Goal: Transaction & Acquisition: Purchase product/service

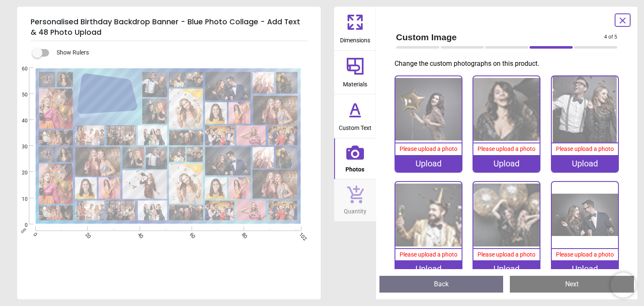
click at [416, 163] on div "Upload" at bounding box center [428, 163] width 66 height 17
click at [427, 162] on div "Upload" at bounding box center [428, 163] width 66 height 17
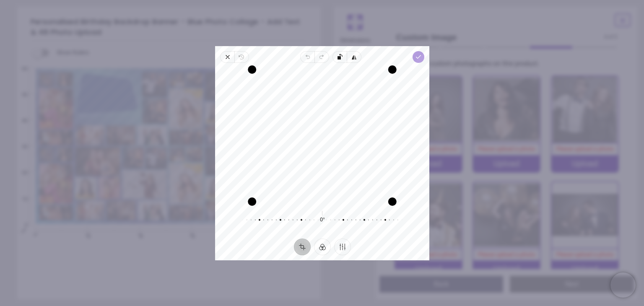
click at [416, 57] on polyline "button" at bounding box center [418, 56] width 5 height 3
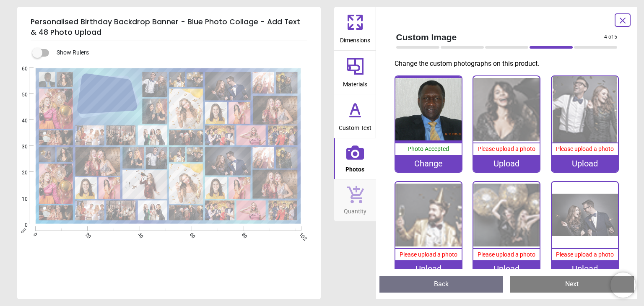
click at [504, 163] on div "Upload" at bounding box center [506, 163] width 66 height 17
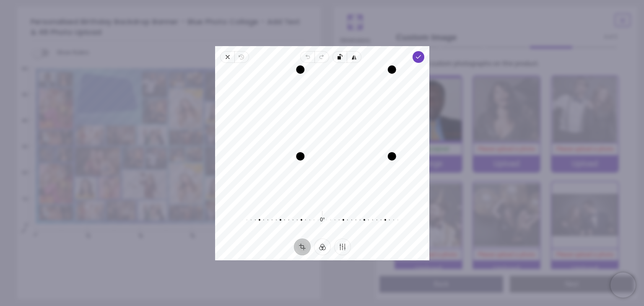
drag, startPoint x: 253, startPoint y: 198, endPoint x: 362, endPoint y: 188, distance: 108.9
click at [362, 188] on div "Recenter" at bounding box center [322, 136] width 201 height 132
click at [419, 56] on polyline "button" at bounding box center [418, 56] width 5 height 3
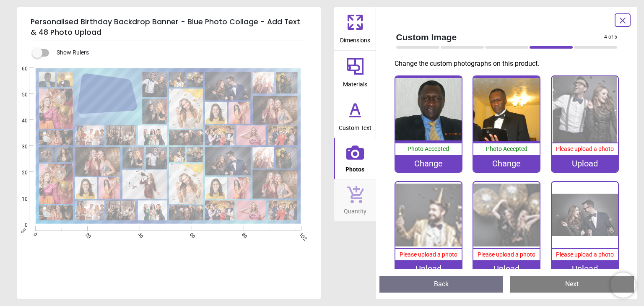
click at [579, 163] on div "Upload" at bounding box center [584, 163] width 66 height 17
click at [582, 163] on div "Upload" at bounding box center [584, 163] width 66 height 17
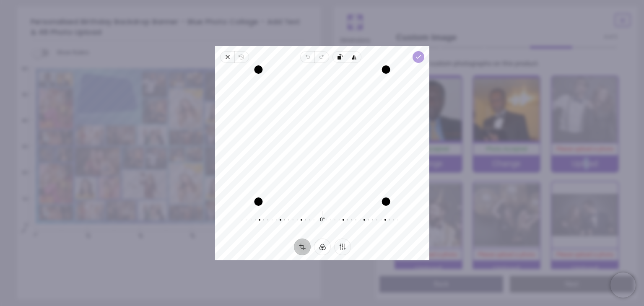
click at [417, 58] on polyline "button" at bounding box center [418, 56] width 5 height 3
